Goal: Use online tool/utility: Utilize a website feature to perform a specific function

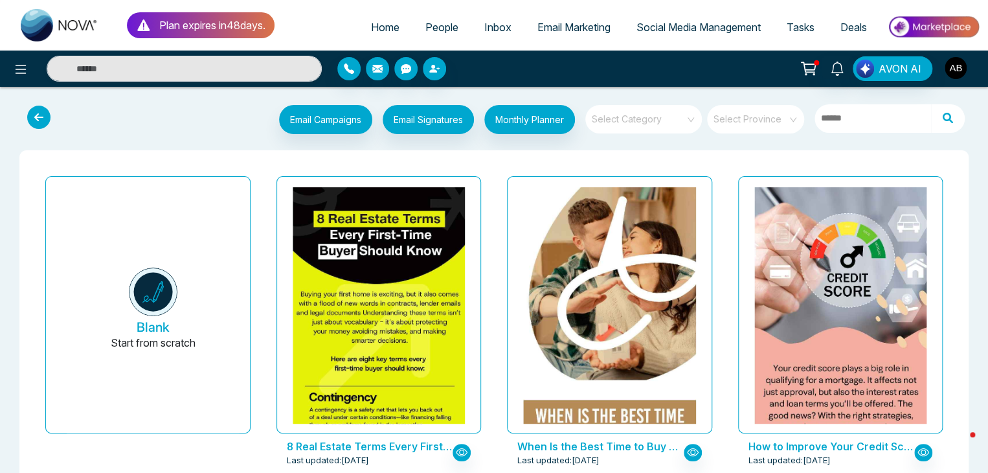
click at [960, 68] on img "button" at bounding box center [955, 68] width 22 height 22
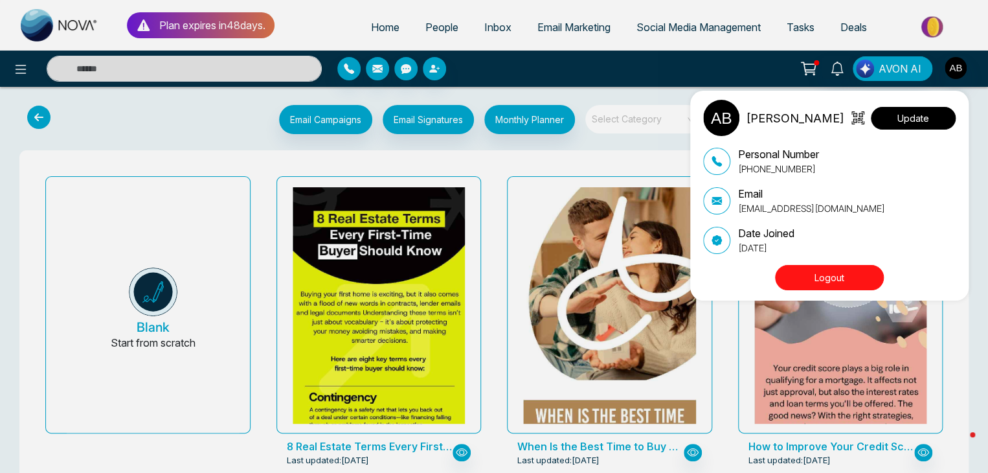
click at [894, 120] on button "Update" at bounding box center [913, 118] width 85 height 23
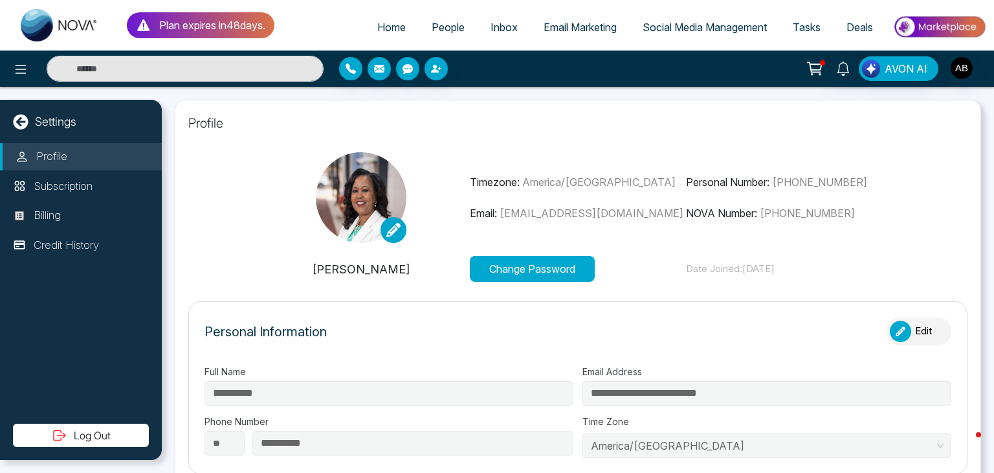
type input "**********"
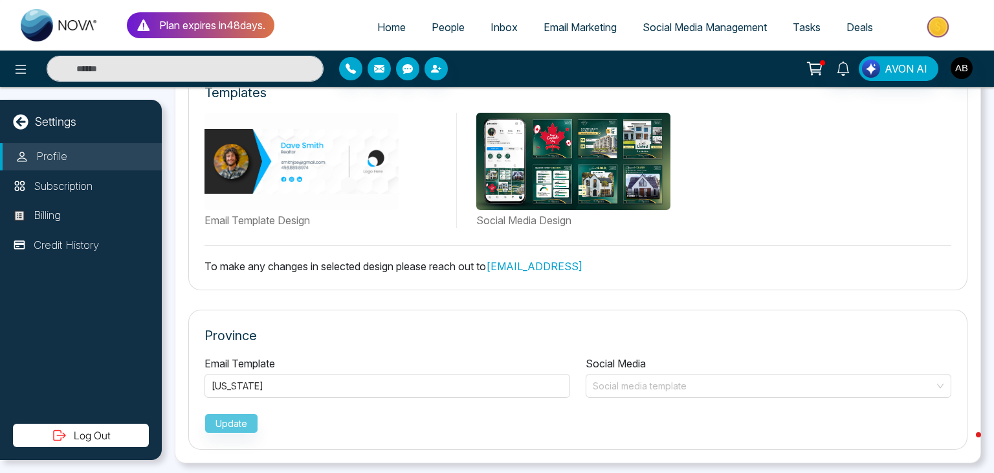
scroll to position [693, 0]
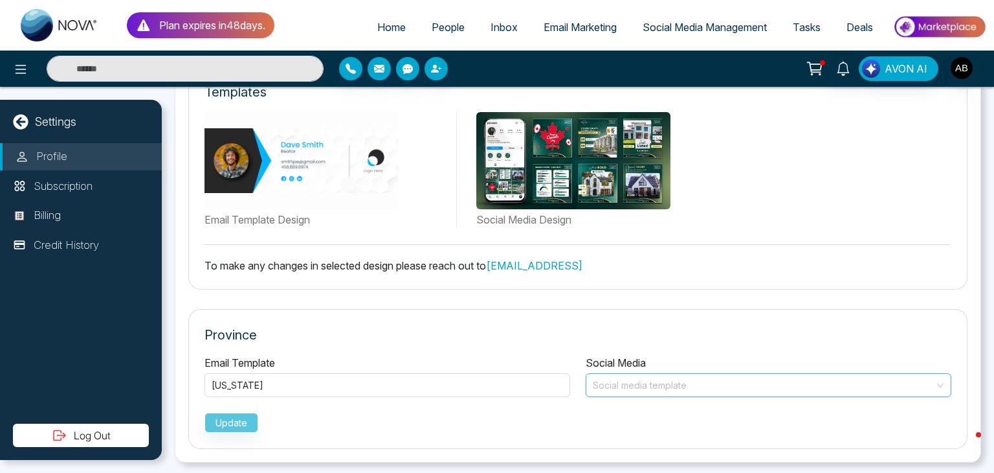
click at [761, 379] on input "search" at bounding box center [764, 382] width 341 height 19
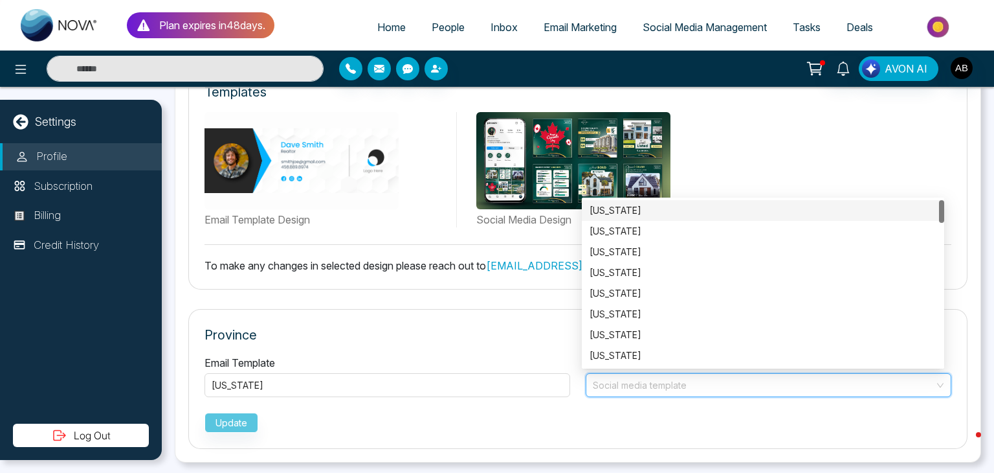
click at [658, 201] on div "[US_STATE]" at bounding box center [763, 210] width 362 height 21
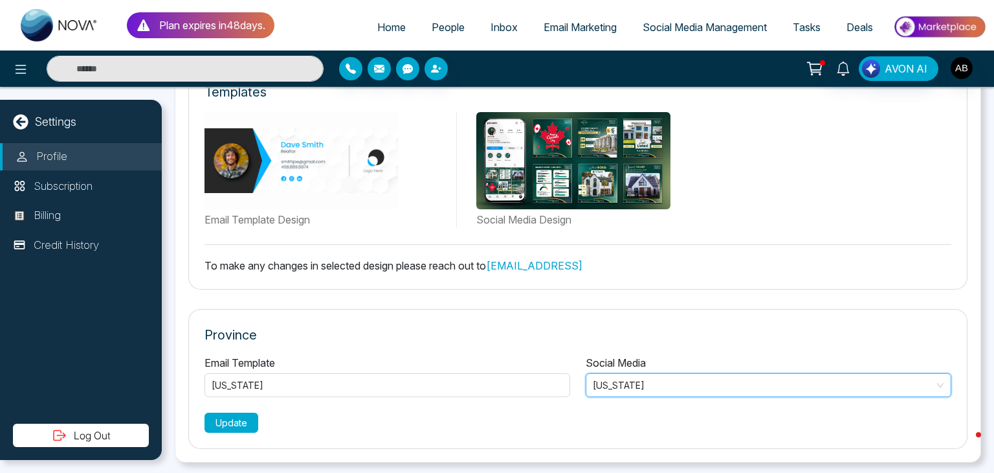
click at [230, 422] on button "Update" at bounding box center [232, 422] width 54 height 20
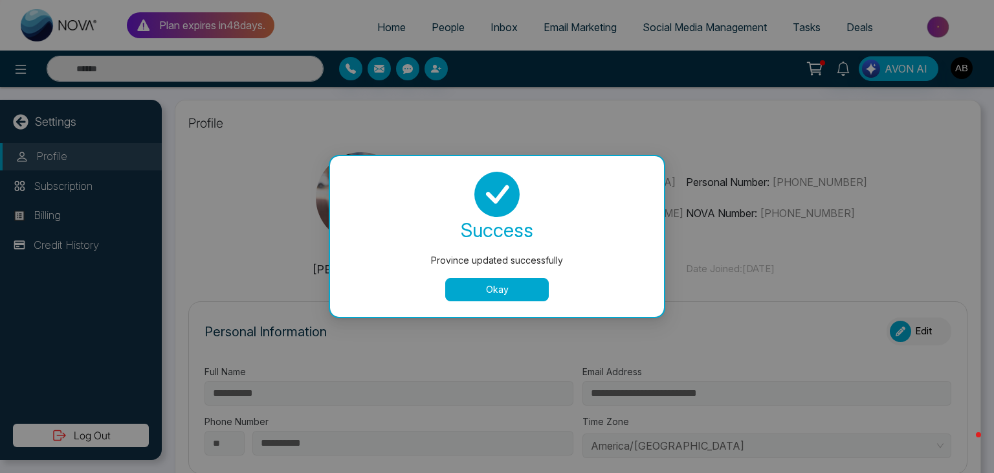
type input "**********"
click at [515, 293] on button "Okay" at bounding box center [497, 289] width 104 height 23
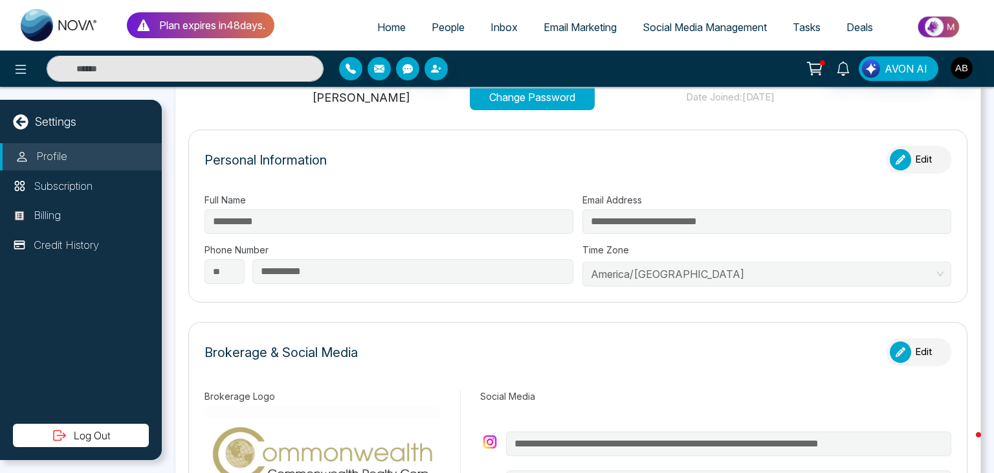
scroll to position [194, 0]
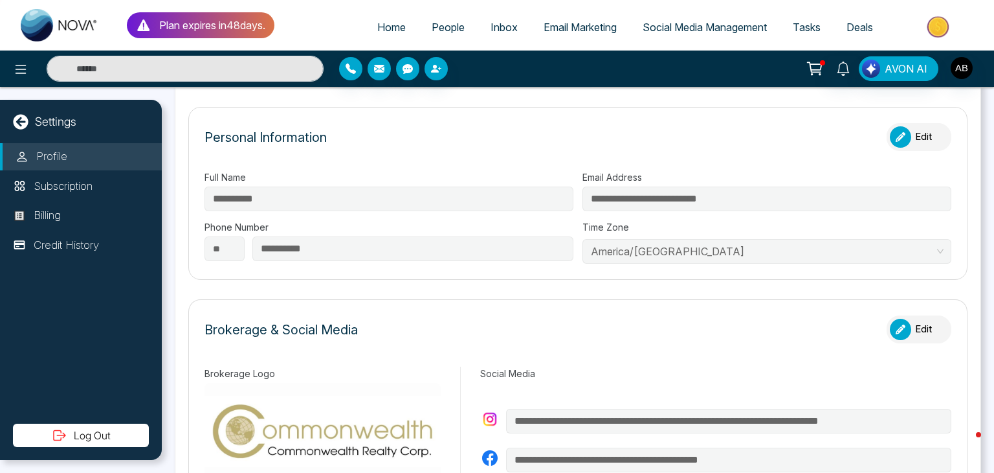
click at [931, 249] on span "America/[GEOGRAPHIC_DATA]" at bounding box center [767, 250] width 352 height 19
click at [902, 131] on div "button" at bounding box center [900, 136] width 21 height 21
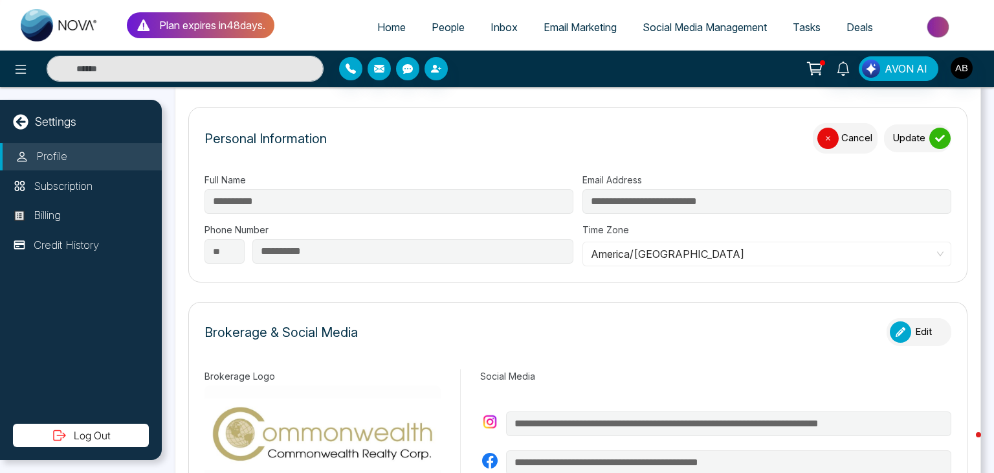
click at [891, 252] on span "America/[GEOGRAPHIC_DATA]" at bounding box center [767, 253] width 352 height 19
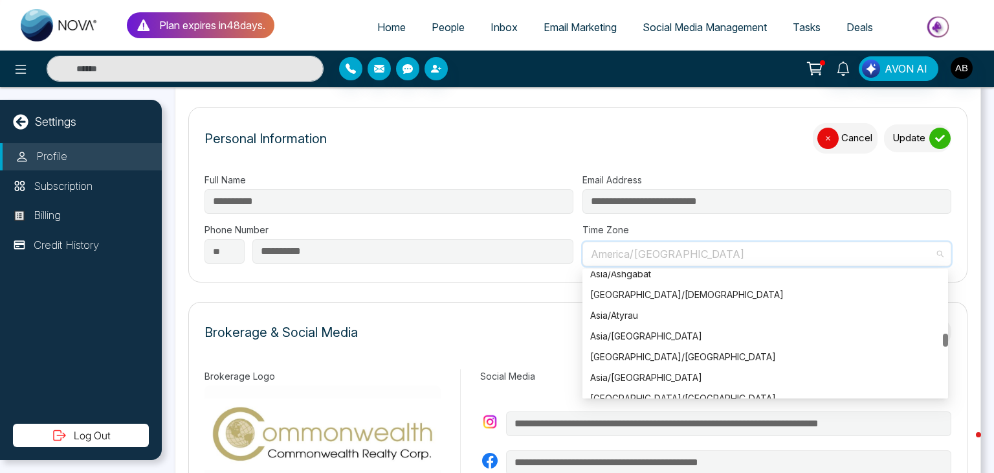
scroll to position [5279, 0]
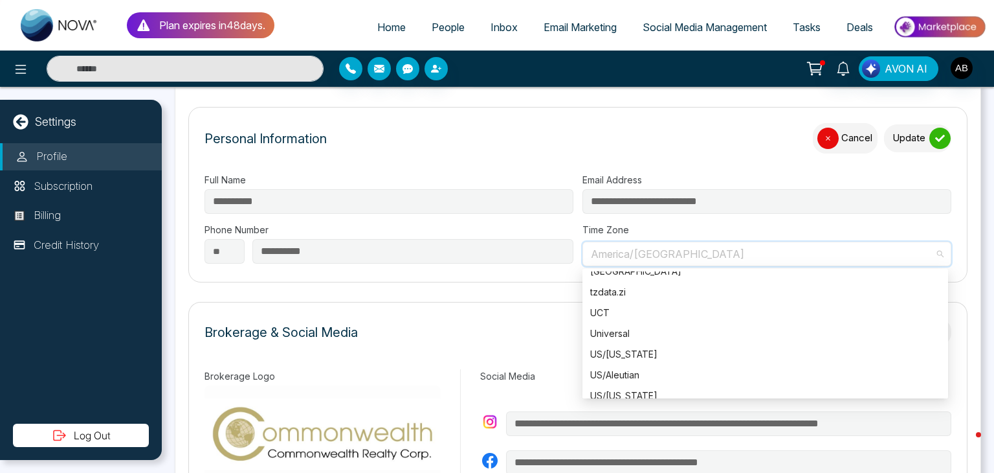
drag, startPoint x: 942, startPoint y: 359, endPoint x: 947, endPoint y: 427, distance: 67.5
click at [947, 427] on div "**********" at bounding box center [578, 434] width 807 height 1058
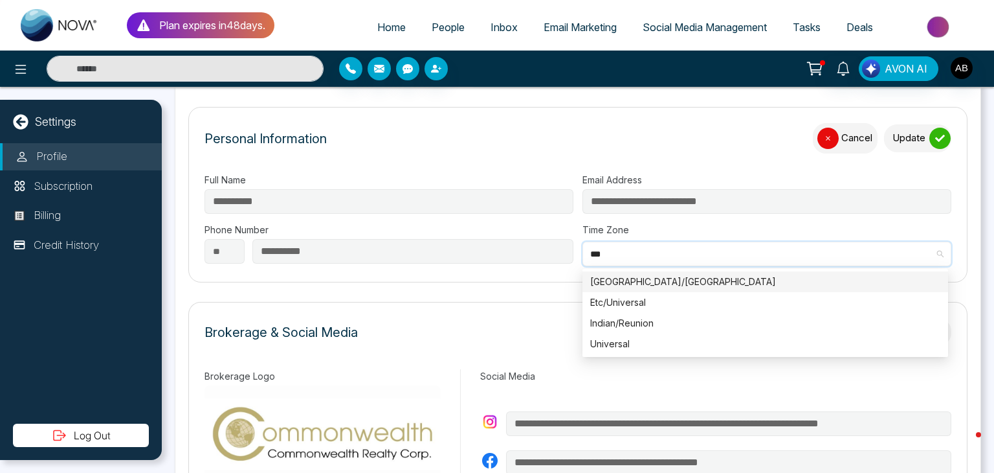
scroll to position [0, 0]
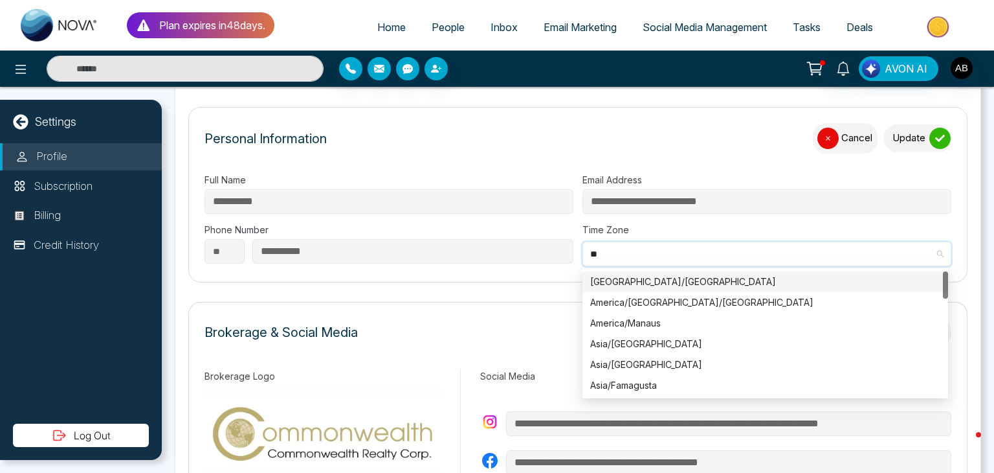
type input "*"
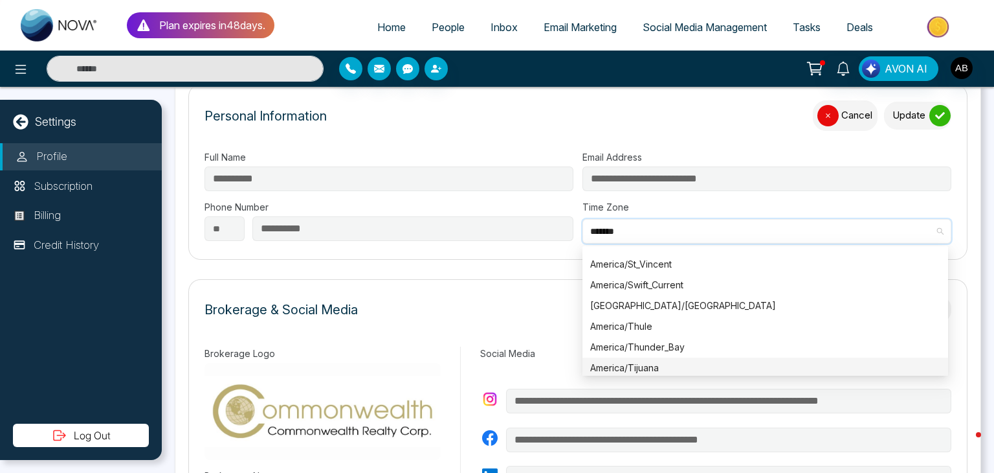
scroll to position [194, 0]
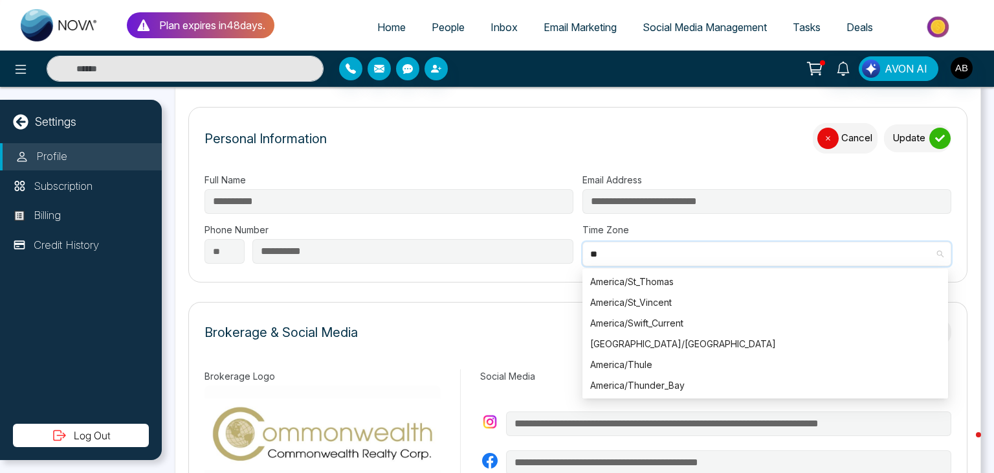
type input "*"
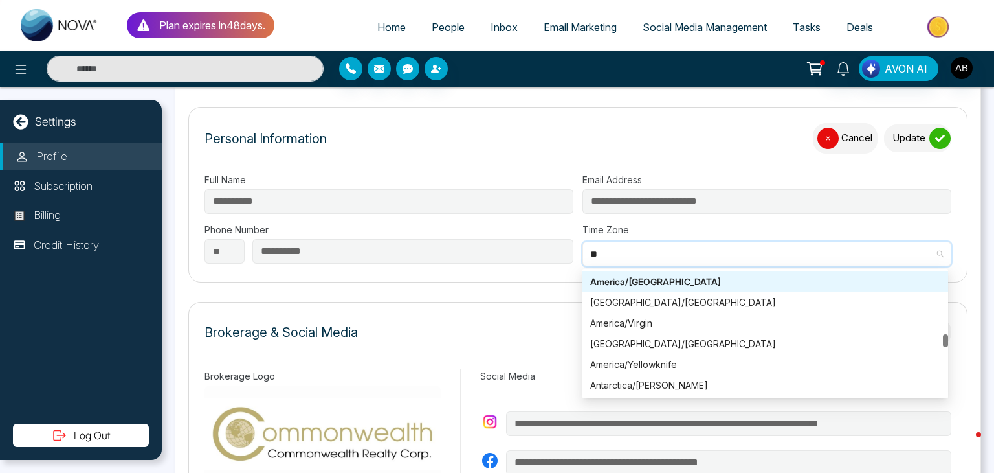
scroll to position [228, 0]
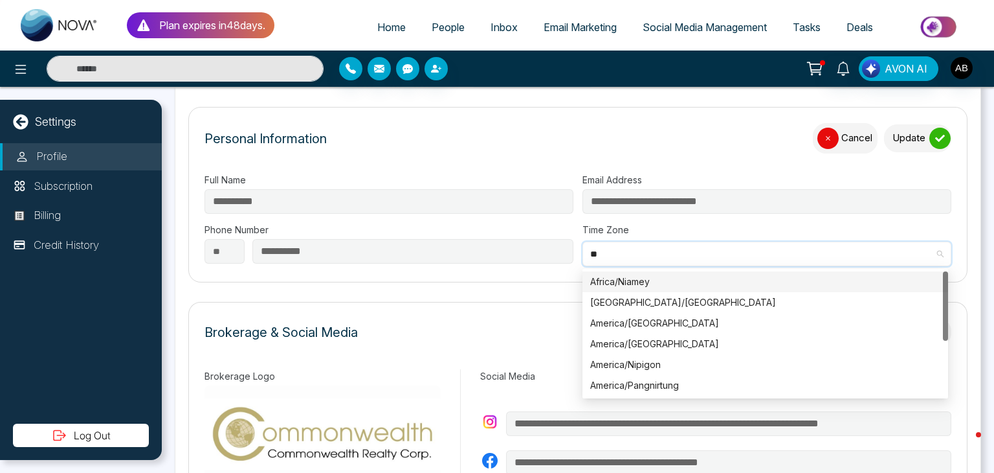
type input "*"
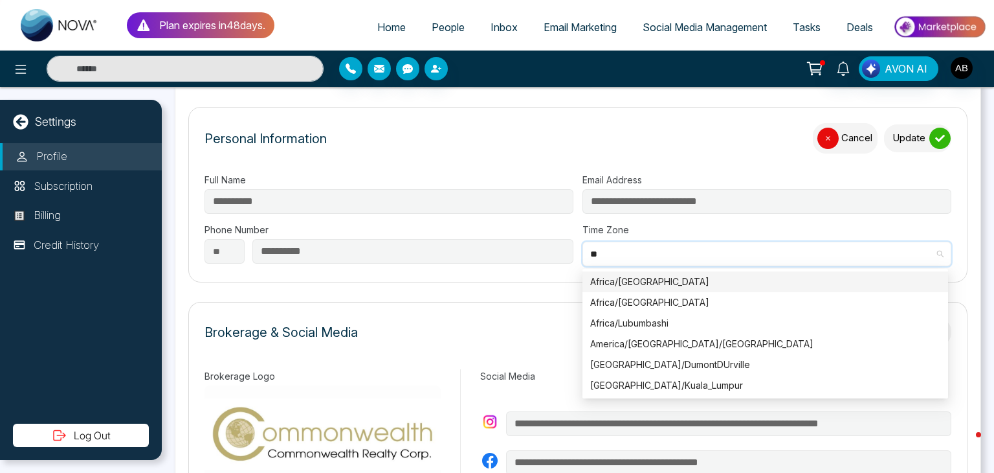
scroll to position [0, 0]
type input "*"
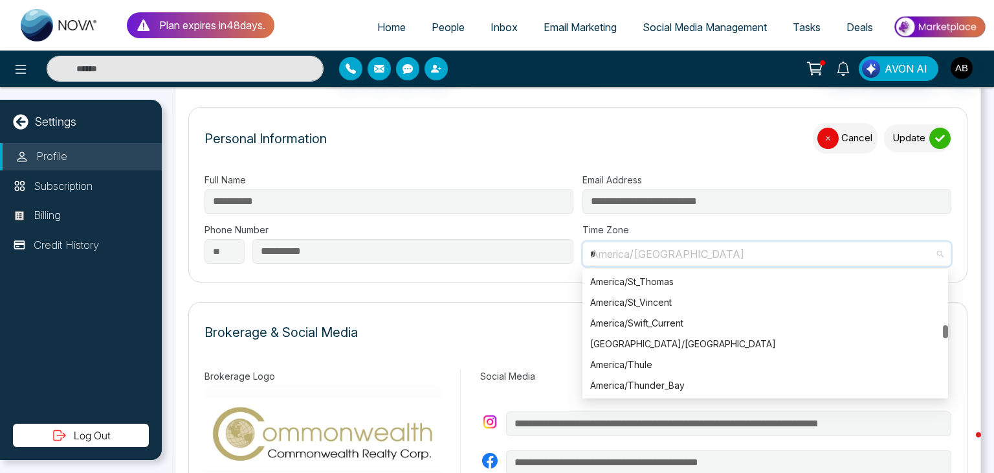
scroll to position [2258, 0]
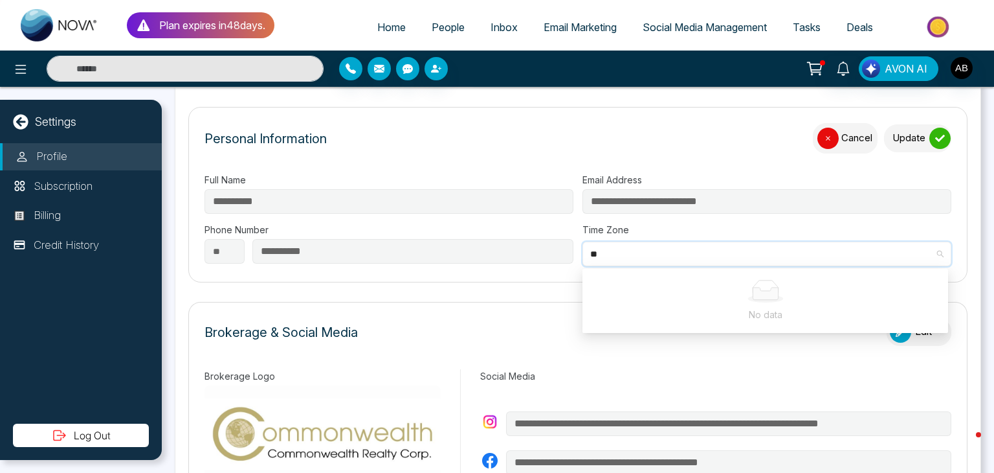
type input "*"
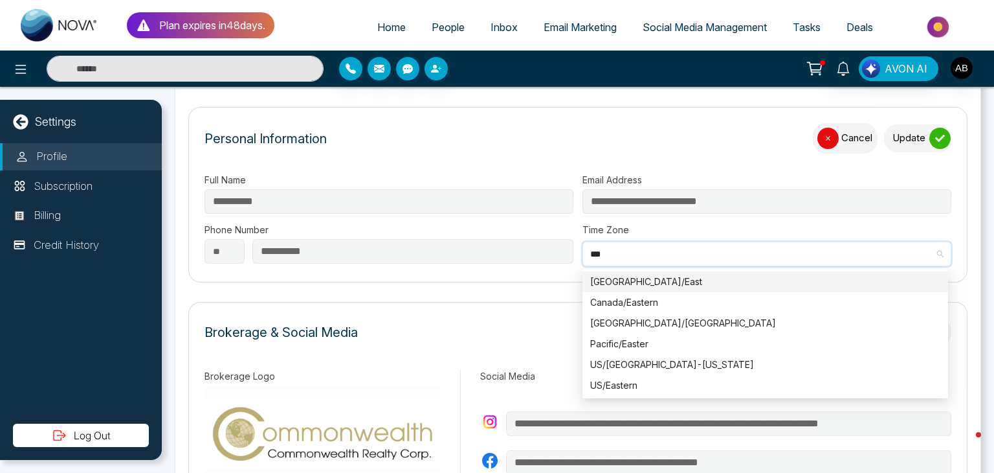
scroll to position [0, 0]
type input "*****"
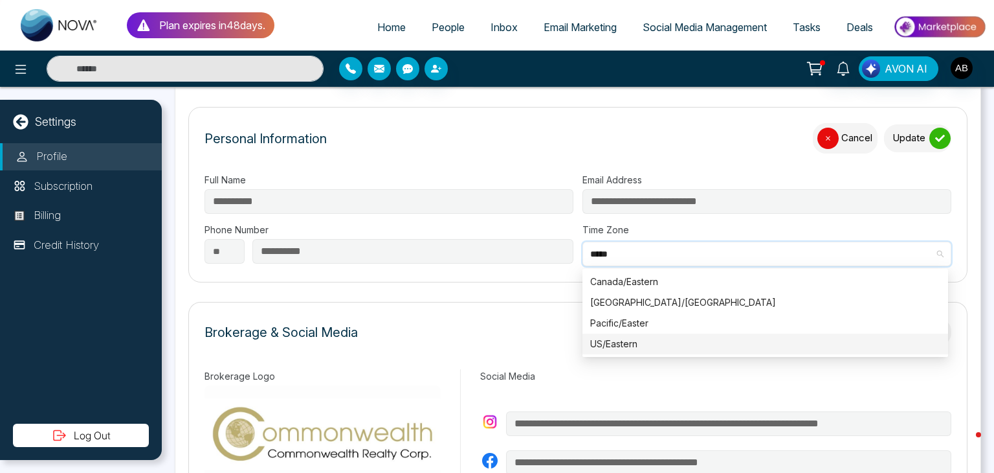
click at [624, 341] on div "US/Eastern" at bounding box center [765, 344] width 350 height 14
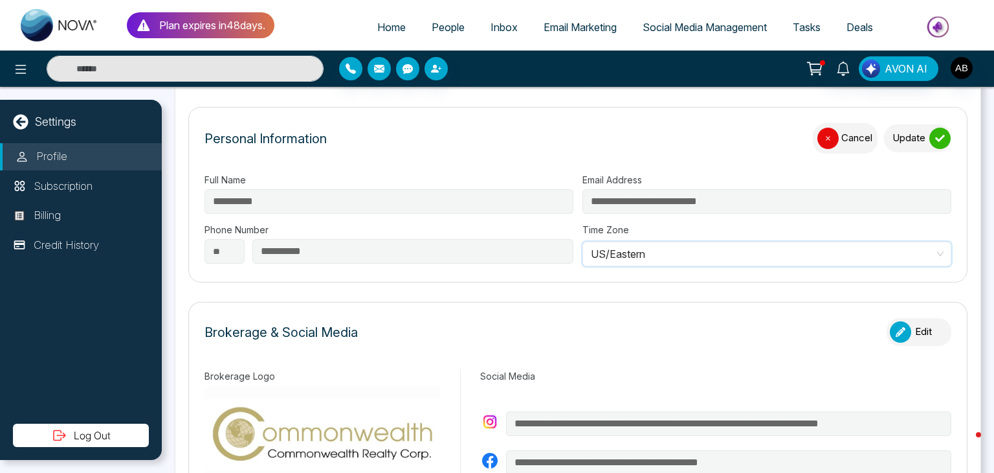
click at [935, 139] on icon "submit" at bounding box center [940, 138] width 10 height 7
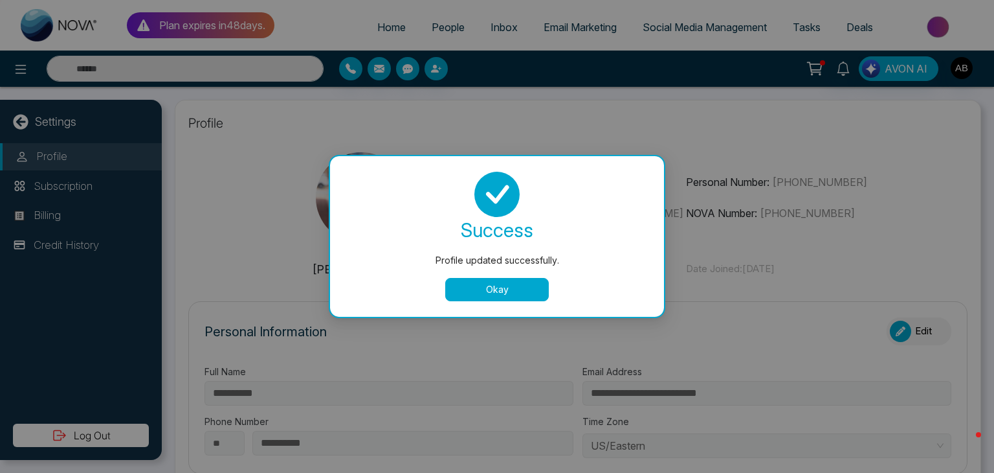
click at [518, 286] on button "Okay" at bounding box center [497, 289] width 104 height 23
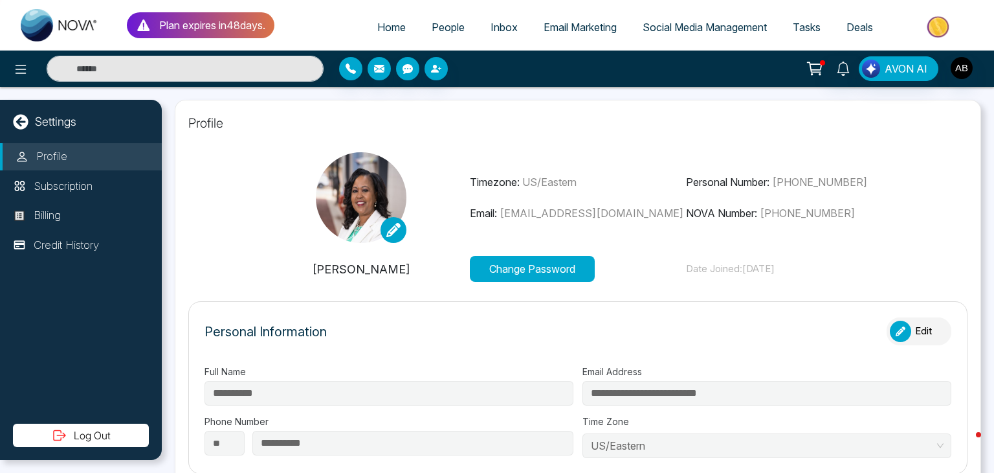
type input "**********"
click at [69, 187] on p "Subscription" at bounding box center [63, 186] width 59 height 17
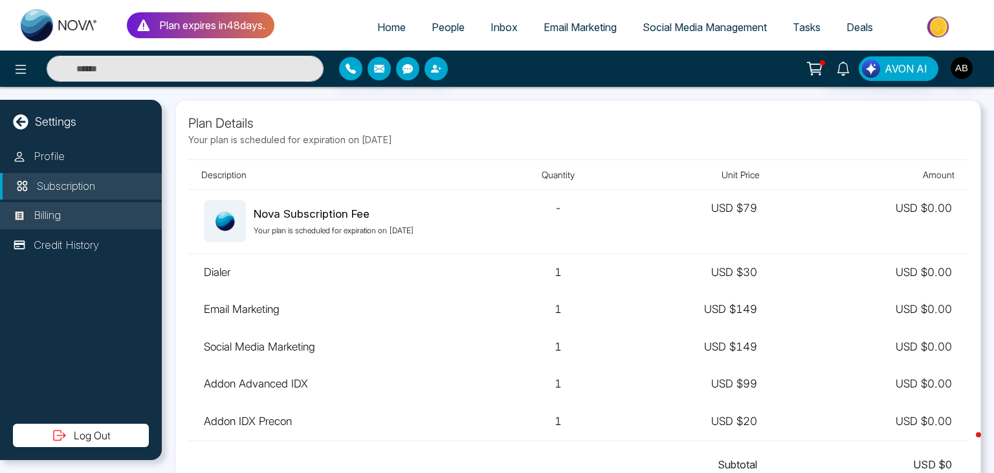
click at [52, 213] on p "Billing" at bounding box center [47, 215] width 27 height 17
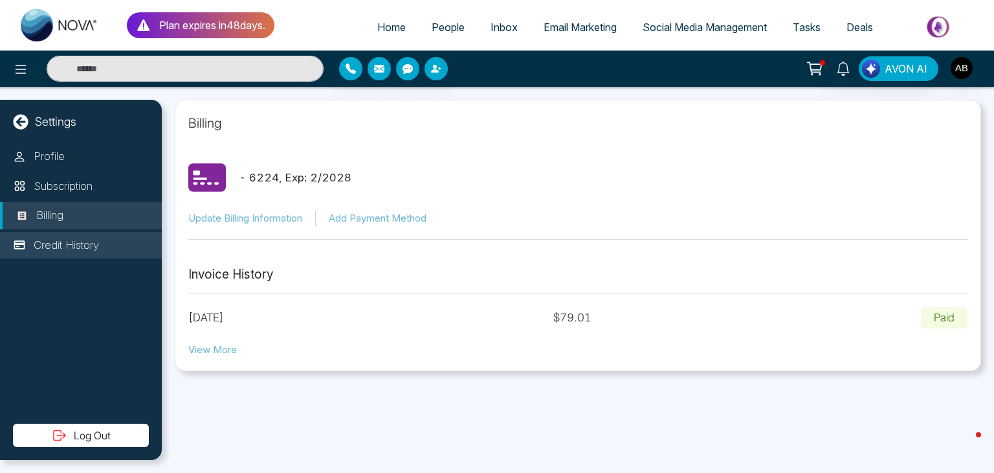
click at [41, 244] on p "Credit History" at bounding box center [66, 245] width 65 height 17
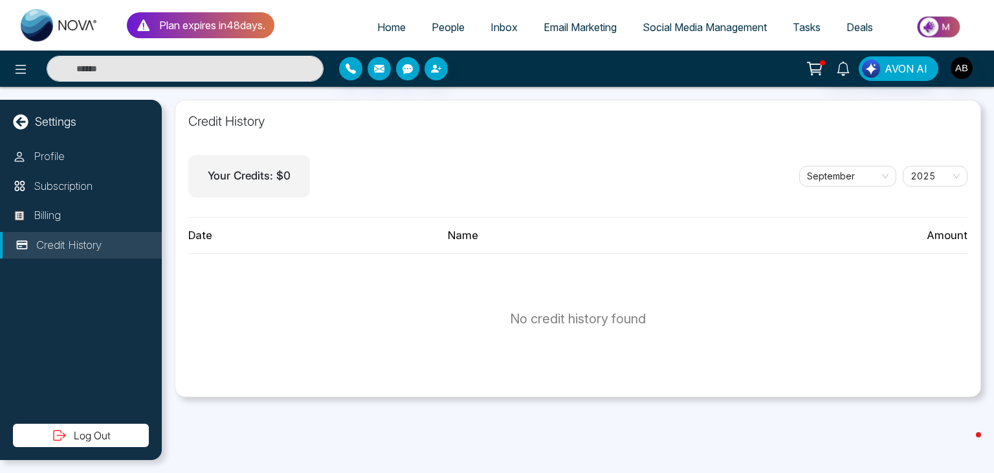
click at [48, 125] on p "Settings" at bounding box center [55, 121] width 41 height 17
click at [26, 120] on icon at bounding box center [20, 121] width 15 height 15
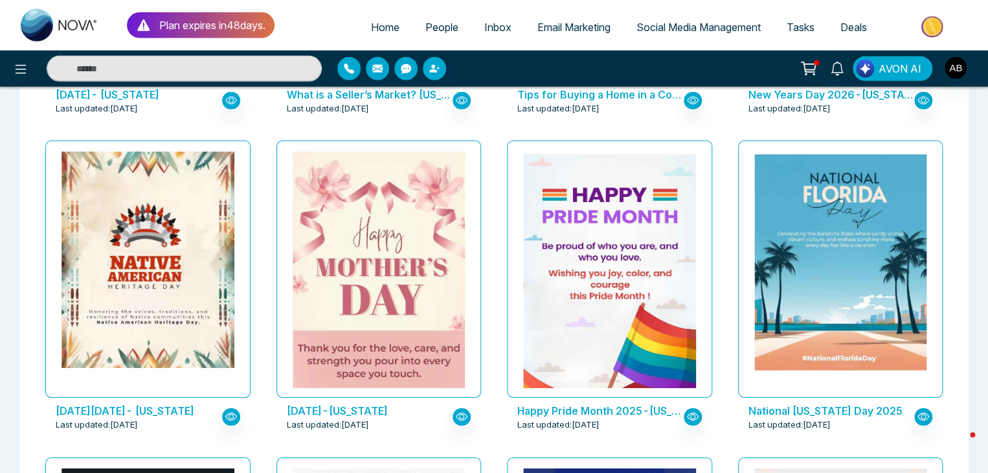
scroll to position [1877, 0]
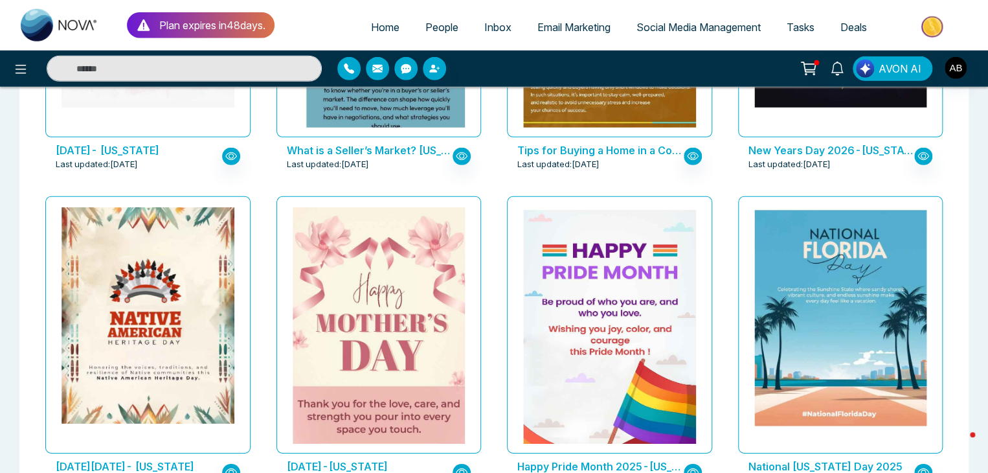
click at [879, 72] on span "AVON AI" at bounding box center [899, 69] width 43 height 16
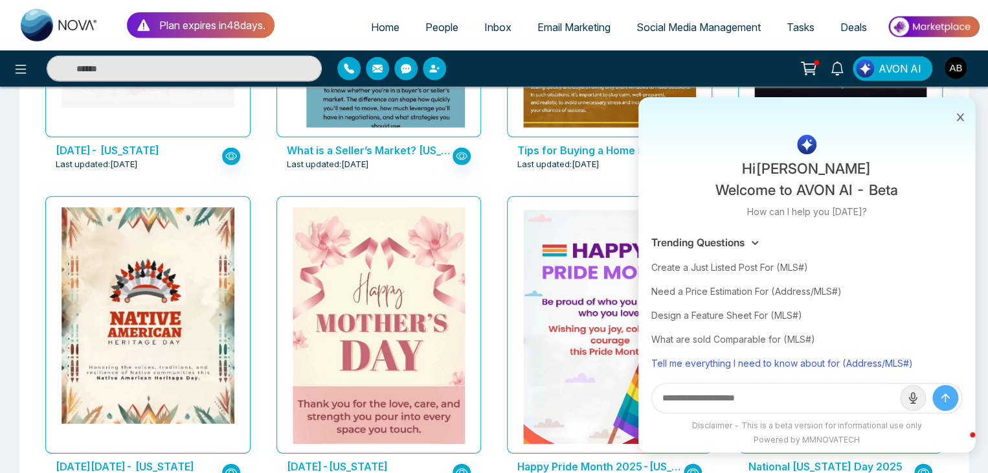
scroll to position [0, 0]
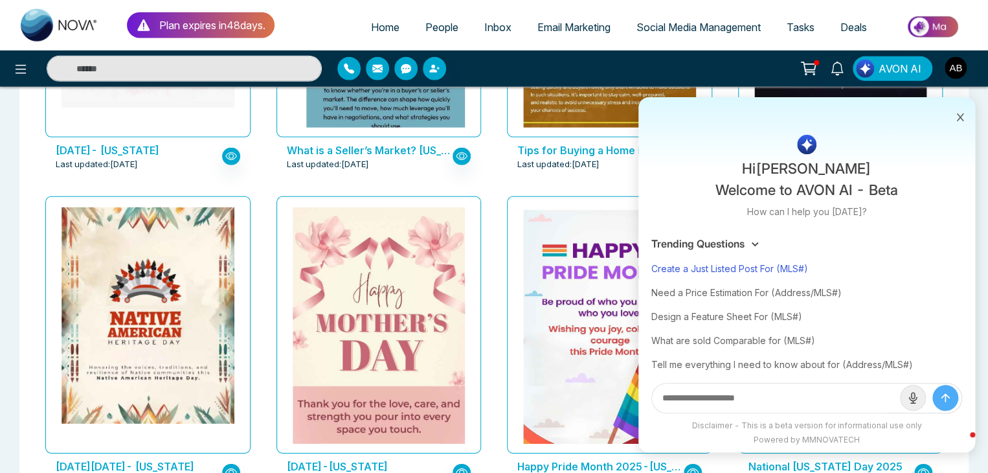
click at [699, 263] on div "Create a Just Listed Post For (MLS#)" at bounding box center [806, 268] width 311 height 24
type input "**********"
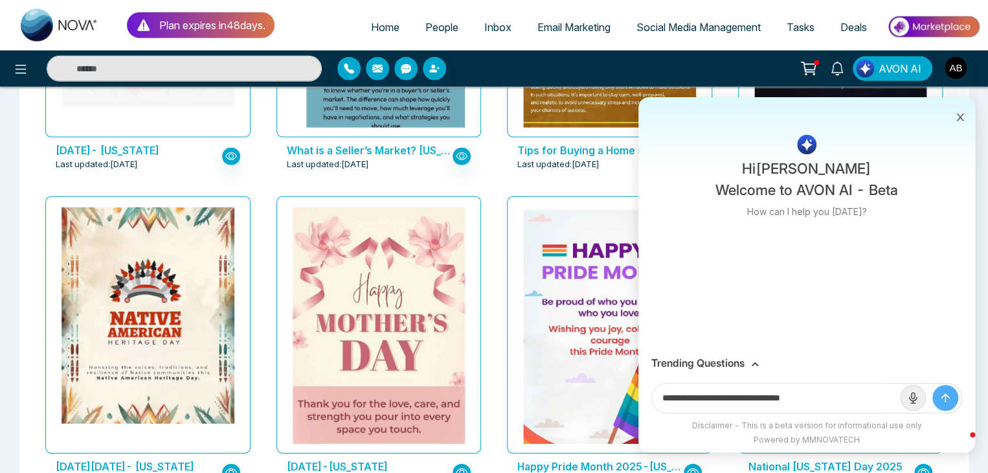
click at [947, 394] on icon "submit" at bounding box center [945, 397] width 13 height 13
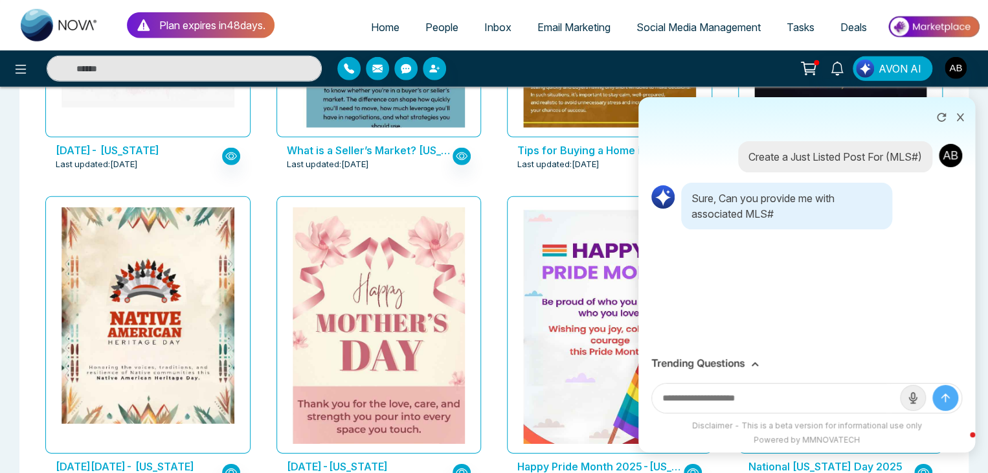
click at [722, 397] on input "text" at bounding box center [776, 397] width 248 height 29
type input "********"
click at [947, 397] on icon "submit" at bounding box center [945, 397] width 13 height 13
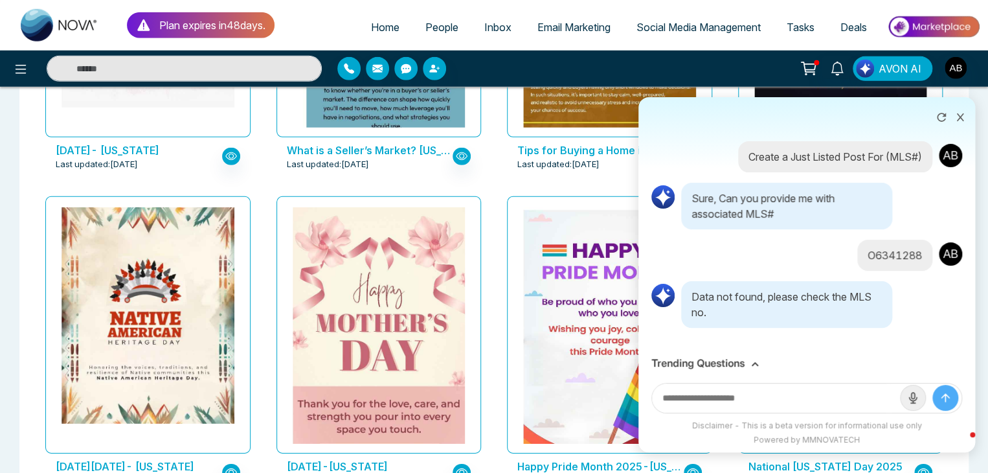
click at [704, 399] on input "text" at bounding box center [776, 397] width 248 height 29
type input "**********"
click at [939, 402] on icon "submit" at bounding box center [945, 397] width 13 height 13
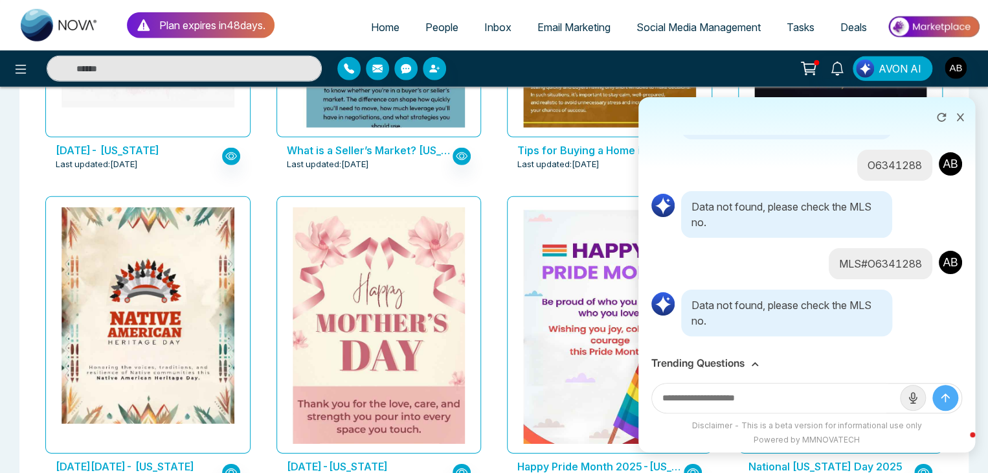
scroll to position [92, 0]
click at [702, 401] on input "text" at bounding box center [776, 397] width 248 height 29
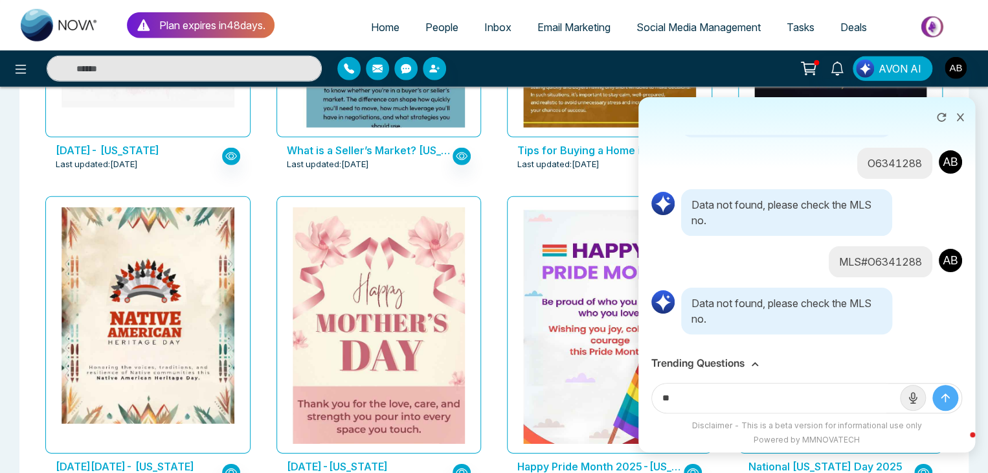
type input "*"
type input "**********"
click at [944, 400] on icon "submit" at bounding box center [945, 398] width 8 height 8
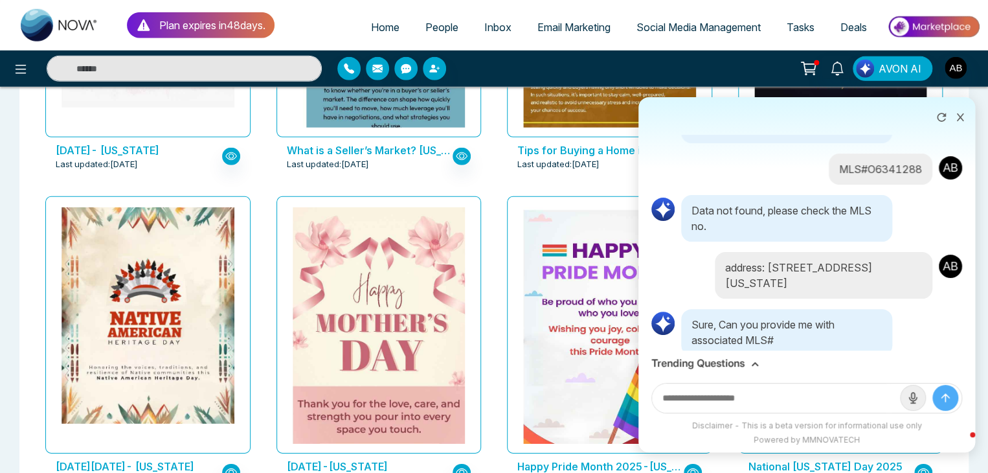
scroll to position [200, 0]
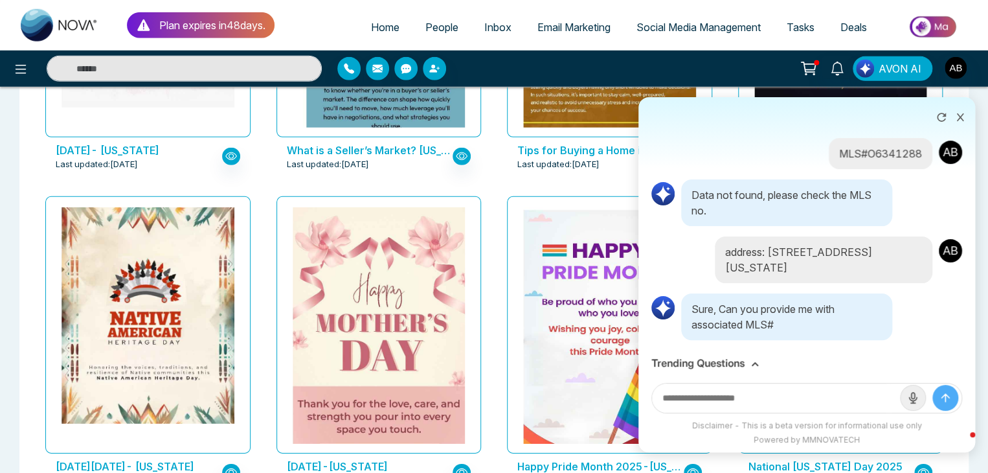
click at [724, 410] on input "text" at bounding box center [776, 397] width 248 height 29
type input "**********"
click at [937, 394] on button "submit" at bounding box center [945, 397] width 26 height 26
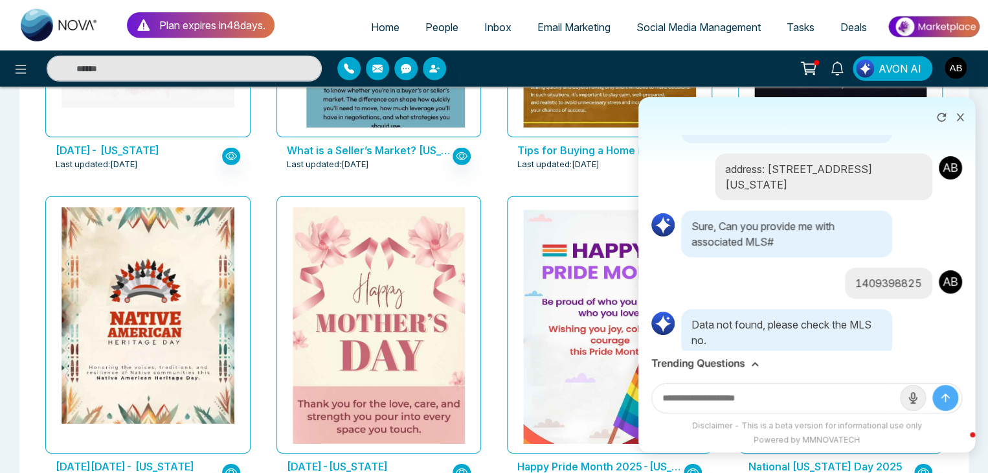
scroll to position [298, 0]
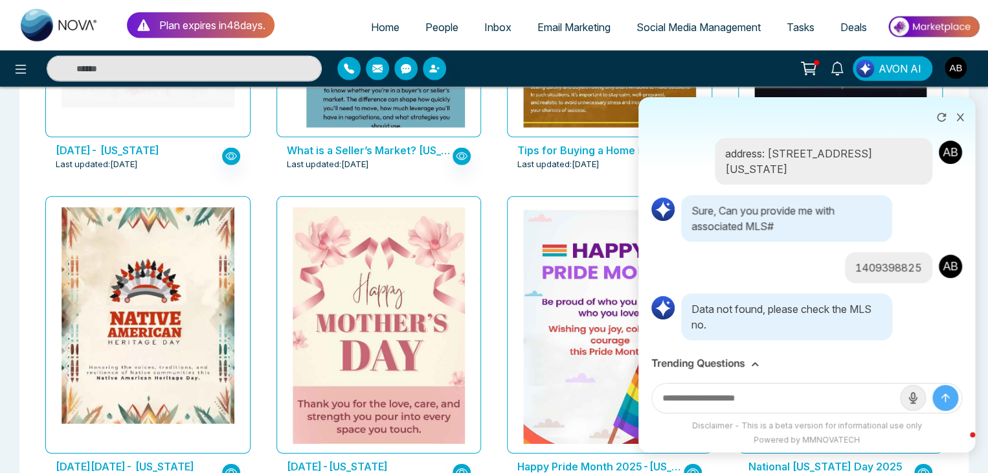
click at [955, 114] on icon at bounding box center [959, 117] width 9 height 9
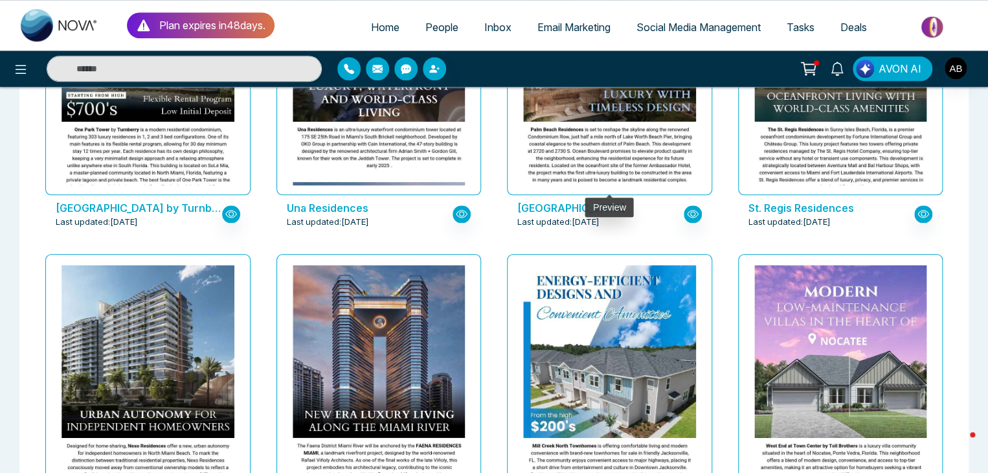
scroll to position [3107, 0]
